Goal: Navigation & Orientation: Find specific page/section

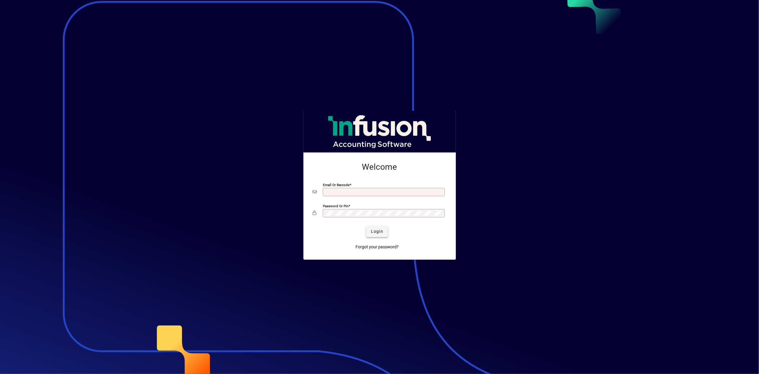
type input "**********"
click at [383, 229] on span "Login" at bounding box center [377, 231] width 12 height 6
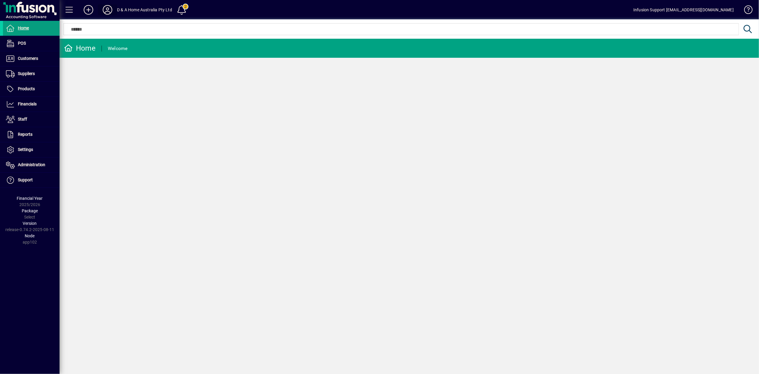
click at [105, 11] on icon at bounding box center [107, 10] width 12 height 10
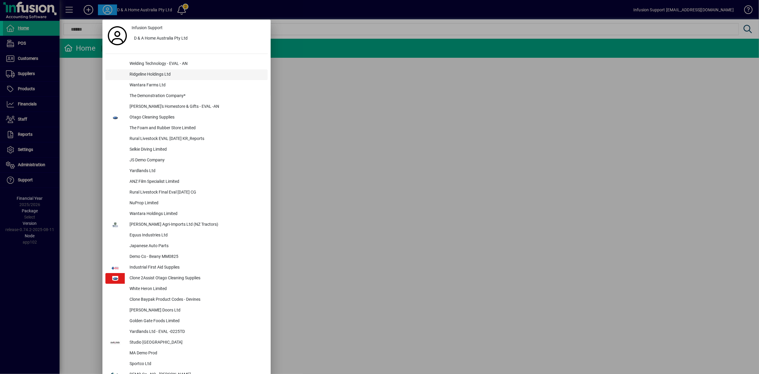
click at [133, 73] on div "Ridgeline Holdings Ltd" at bounding box center [196, 74] width 143 height 11
